Goal: Find contact information: Find contact information

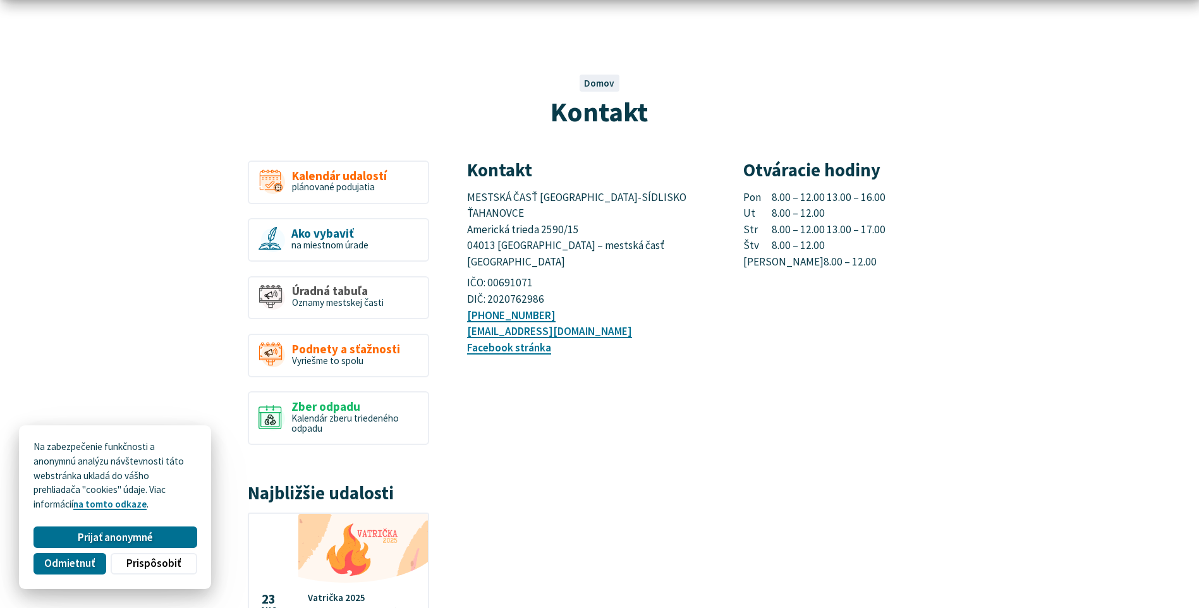
scroll to position [126, 0]
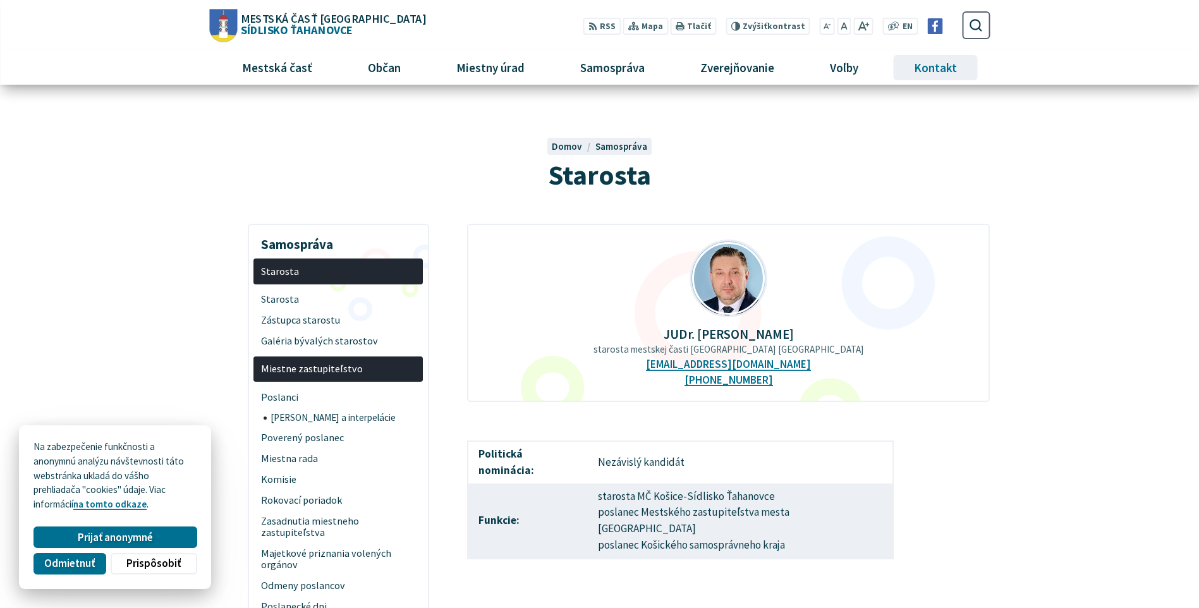
click at [917, 59] on span "Kontakt" at bounding box center [936, 68] width 52 height 34
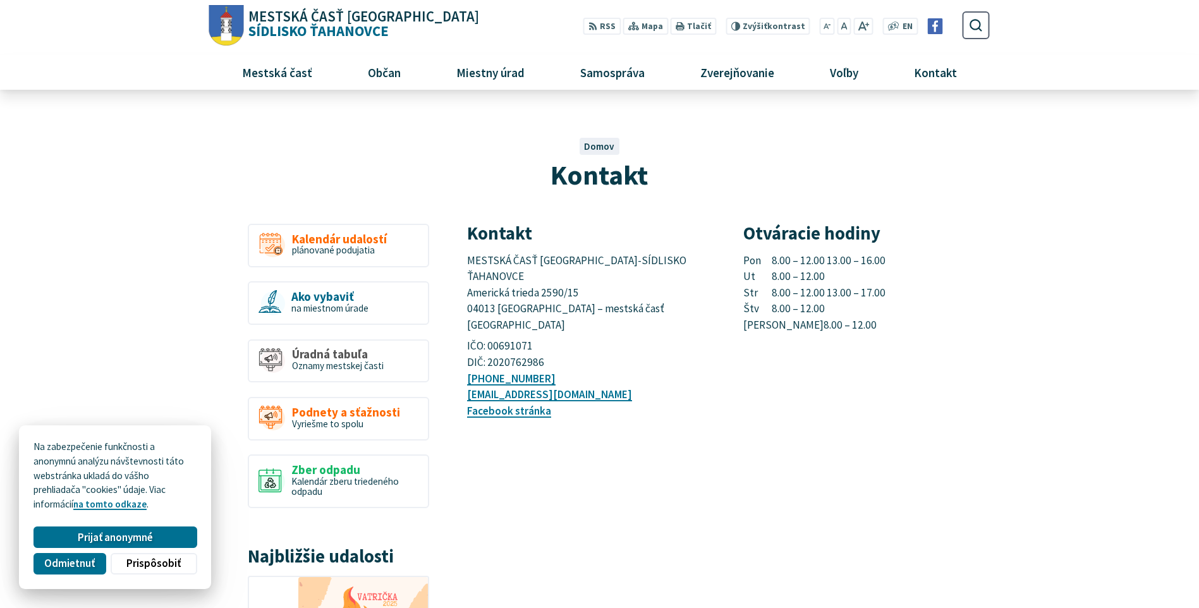
click at [590, 275] on p "MESTSKÁ ČASŤ [GEOGRAPHIC_DATA]-SÍDLISKO ŤAHANOVCE Americká trieda 2590/15 04013…" at bounding box center [590, 293] width 247 height 81
